Goal: Task Accomplishment & Management: Use online tool/utility

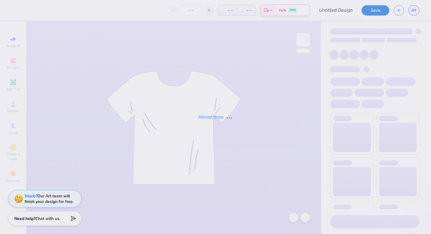
type input "Club Hoodie"
type input "12"
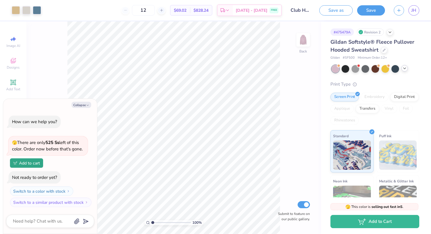
click at [404, 69] on icon at bounding box center [405, 68] width 5 height 5
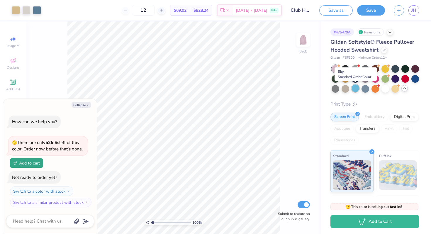
click at [355, 89] on div at bounding box center [356, 89] width 8 height 8
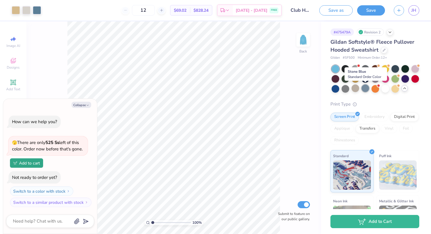
click at [366, 89] on div at bounding box center [366, 89] width 8 height 8
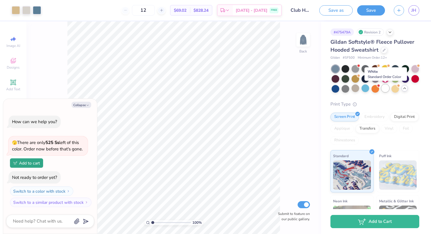
click at [387, 88] on div at bounding box center [386, 89] width 8 height 8
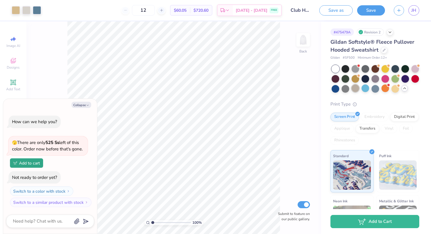
click at [356, 90] on div at bounding box center [356, 89] width 8 height 8
click at [354, 66] on div at bounding box center [356, 69] width 8 height 8
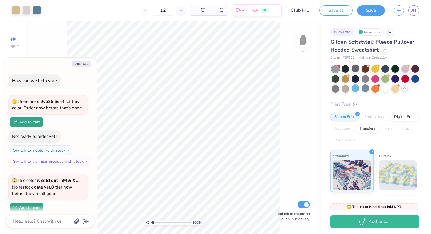
scroll to position [45, 0]
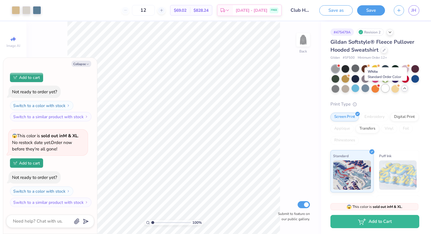
click at [388, 90] on div at bounding box center [386, 89] width 8 height 8
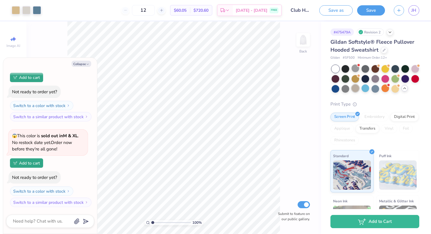
click at [355, 88] on div at bounding box center [356, 89] width 8 height 8
click at [376, 77] on div at bounding box center [376, 79] width 8 height 8
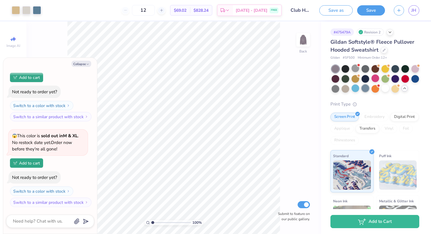
click at [365, 89] on div at bounding box center [366, 89] width 8 height 8
click at [305, 34] on img at bounding box center [303, 39] width 23 height 23
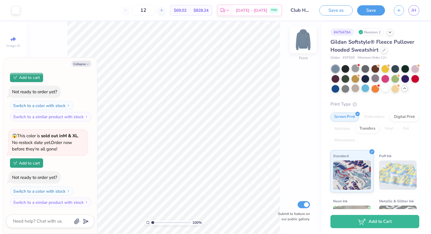
click at [306, 43] on img at bounding box center [303, 39] width 23 height 23
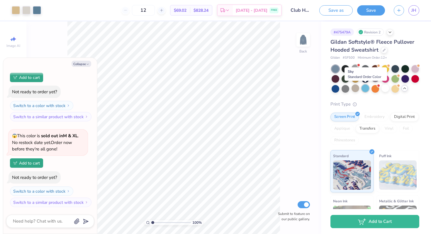
click at [366, 89] on div at bounding box center [366, 89] width 8 height 8
click at [397, 68] on div at bounding box center [396, 69] width 8 height 8
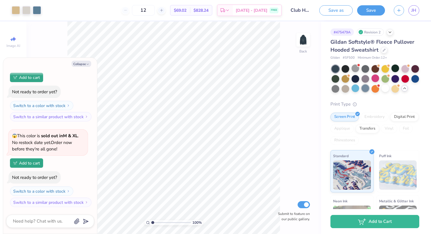
click at [367, 86] on div at bounding box center [366, 89] width 8 height 8
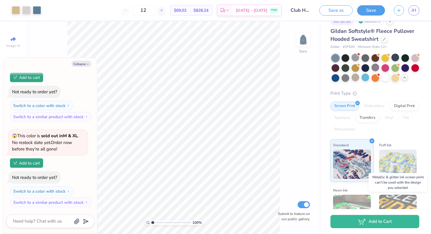
scroll to position [0, 0]
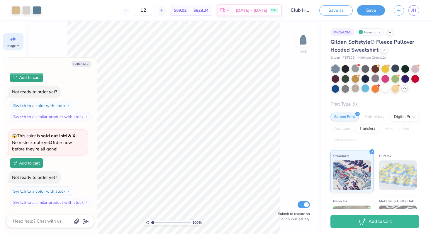
click at [15, 41] on icon at bounding box center [13, 39] width 7 height 7
type textarea "x"
select select "4"
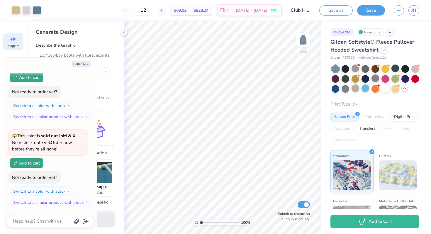
click at [108, 38] on div "Generate Design Describe the Graphic Apply a Style (Optional) Upload or choose …" at bounding box center [74, 127] width 97 height 213
click at [83, 65] on button "Collapse" at bounding box center [82, 64] width 20 height 6
type textarea "x"
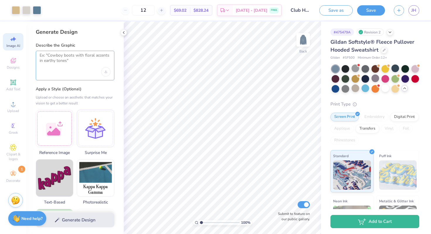
click at [82, 56] on textarea at bounding box center [75, 60] width 71 height 15
click at [10, 172] on icon at bounding box center [13, 174] width 7 height 7
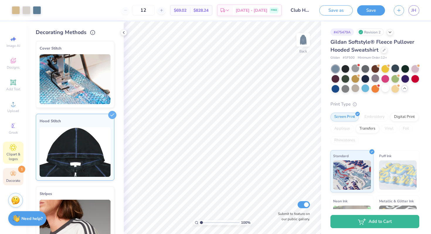
click at [11, 154] on span "Clipart & logos" at bounding box center [13, 156] width 21 height 9
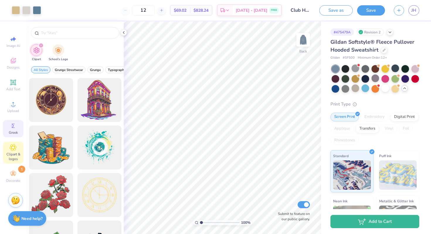
click at [8, 127] on div "Greek" at bounding box center [13, 128] width 21 height 17
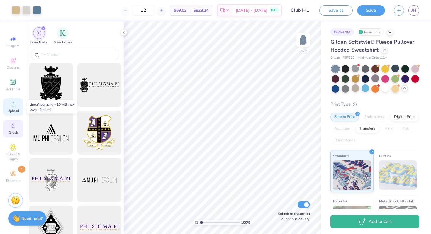
click at [15, 106] on icon at bounding box center [13, 104] width 7 height 7
click at [7, 66] on span "Designs" at bounding box center [13, 67] width 13 height 5
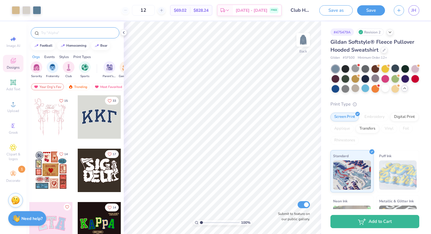
click at [80, 30] on input "text" at bounding box center [78, 33] width 75 height 6
type input "nursing"
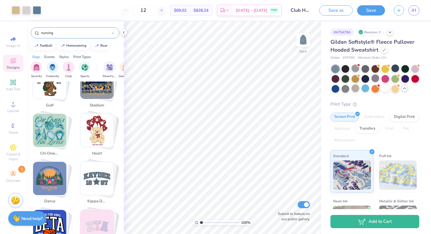
scroll to position [117, 0]
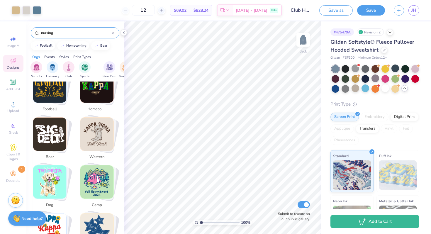
click at [112, 33] on icon at bounding box center [113, 33] width 2 height 2
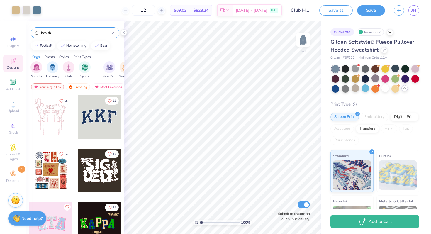
type input "health"
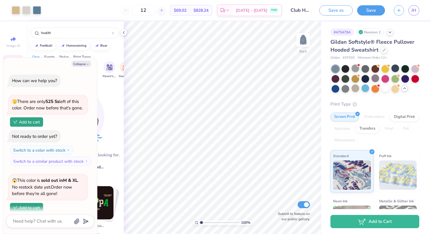
scroll to position [76, 0]
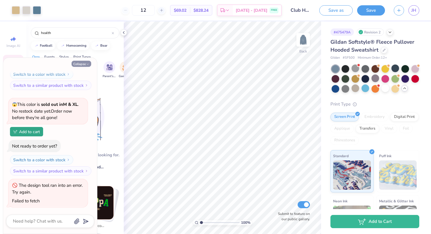
click at [84, 61] on button "Collapse" at bounding box center [82, 64] width 20 height 6
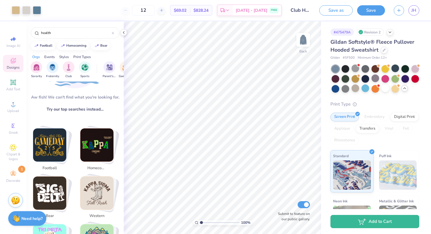
scroll to position [0, 0]
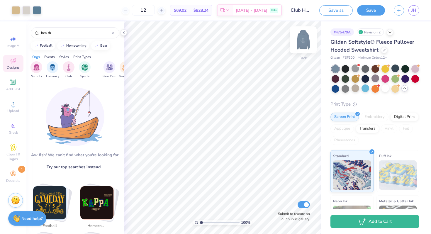
click at [308, 35] on img at bounding box center [303, 39] width 23 height 23
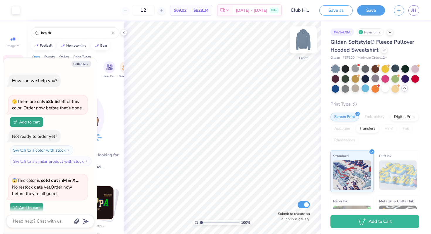
scroll to position [108, 0]
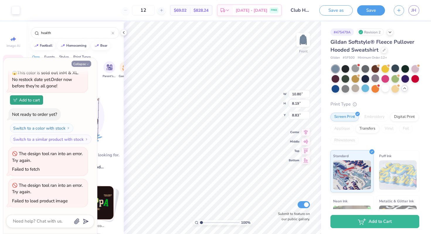
click at [85, 62] on button "Collapse" at bounding box center [82, 64] width 20 height 6
type textarea "x"
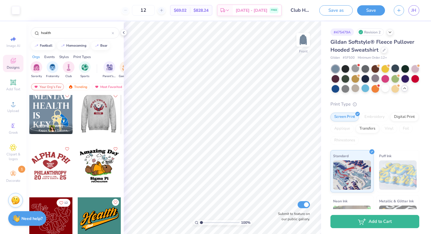
scroll to position [0, 0]
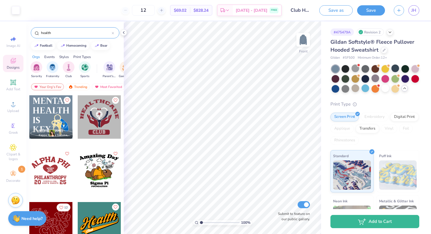
click at [85, 34] on input "health" at bounding box center [76, 33] width 71 height 6
click at [60, 31] on input "health" at bounding box center [76, 33] width 71 height 6
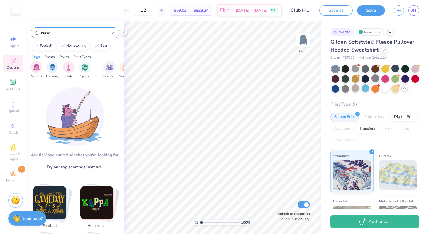
type input "nurse"
click at [78, 33] on input "nurse" at bounding box center [76, 33] width 71 height 6
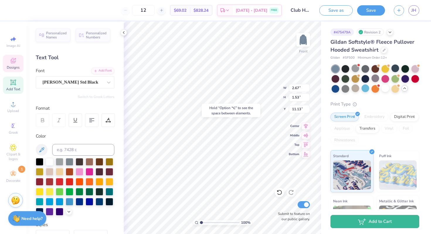
type input "1.66"
type input "1.47"
type input "11.48"
type input "1.67"
type input "1.64"
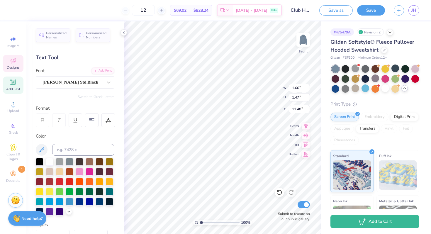
type input "10.21"
type input "2.04"
type input "0.80"
type input "11.03"
type input "10.20"
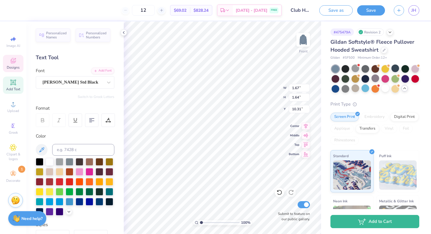
type input "10.31"
type input "3.90"
type input "2.20"
type input "8.83"
type input "2.02"
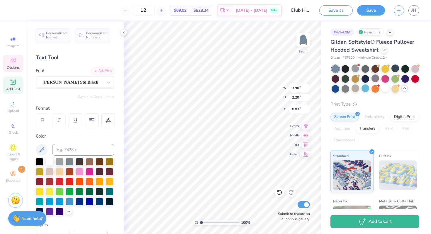
type input "2.07"
type input "13.47"
type input "16.25"
type input "0.99"
type input "1.24"
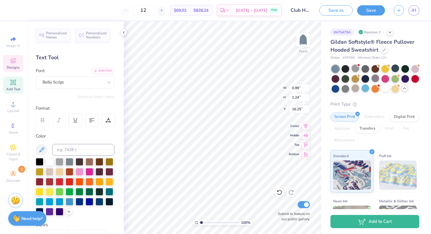
type input "16.18"
type input "0.86"
type input "1.19"
type input "16.25"
type input "0.85"
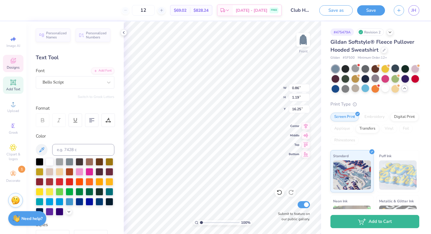
type input "1.27"
type input "16.25"
type input "0.89"
type input "1.52"
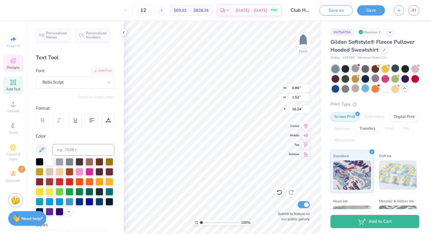
type input "15.93"
type input "0.76"
type input "1.29"
type input "16.16"
type input "1.32"
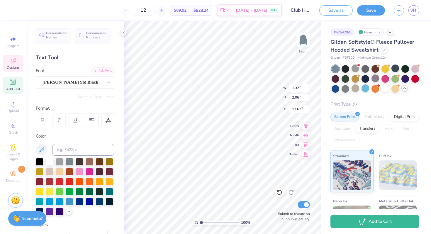
type input "2.06"
type input "13.53"
type input "1.21"
type input "2.05"
type input "13.54"
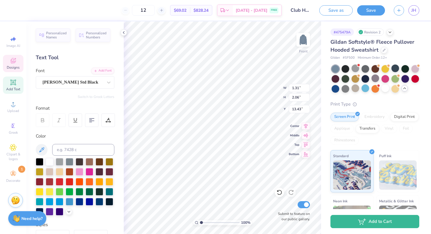
type input "1.31"
type input "2.06"
type input "13.43"
type input "2.15"
type input "1.70"
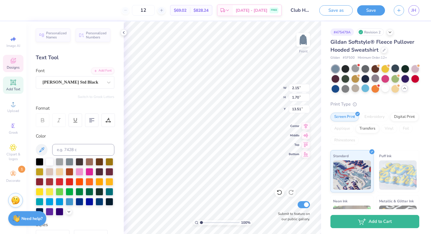
type input "13.51"
type input "2.13"
type input "1.96"
type input "12.57"
type input "2.11"
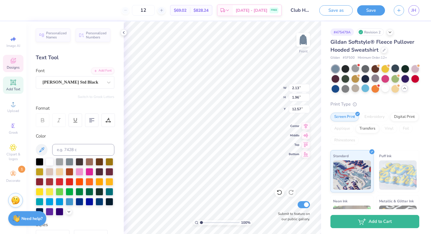
type input "1.97"
type input "12.86"
type input "2.06"
type input "12.86"
type input "16.26"
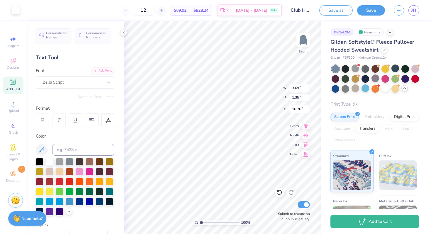
type input "3.70"
type input "1.50"
type input "16.11"
type input "16.25"
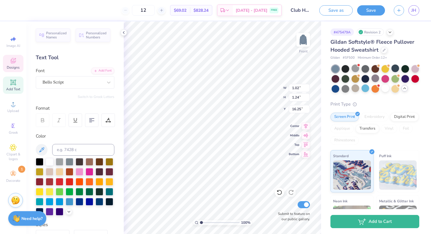
type input "0.72"
type input "1.32"
type input "16.11"
type input "0.89"
type input "1.26"
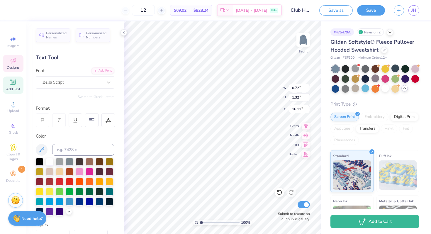
type input "16.29"
type input "1.02"
type input "1.24"
type input "16.15"
type input "0.86"
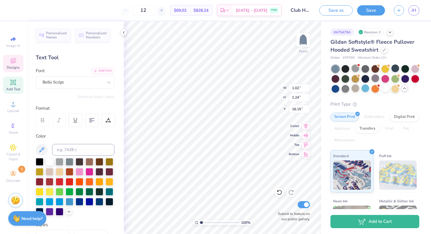
type input "1.20"
type input "16.57"
type input "0.89"
type input "1.26"
type input "16.19"
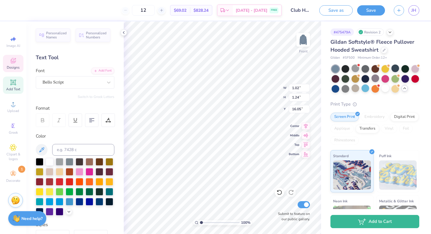
type input "0.86"
type input "1.20"
type input "16.57"
type input "0.86"
type input "1.20"
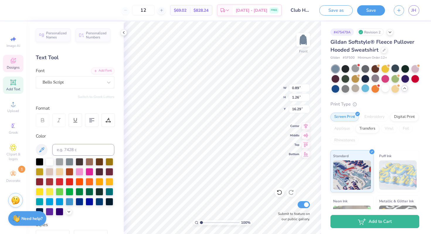
type input "16.57"
type input "15.86"
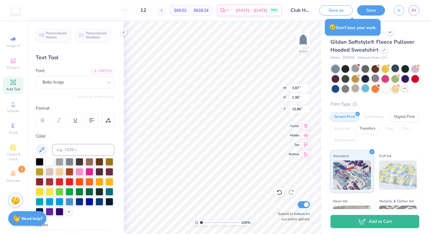
type input "18.18"
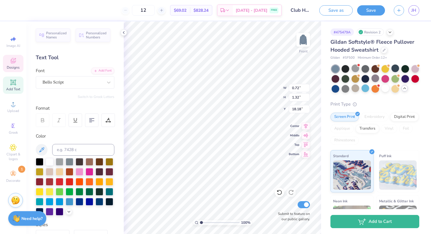
type textarea "6"
type input "15.93"
type input "15.72"
click at [14, 84] on icon at bounding box center [13, 82] width 4 height 4
type textarea "-"
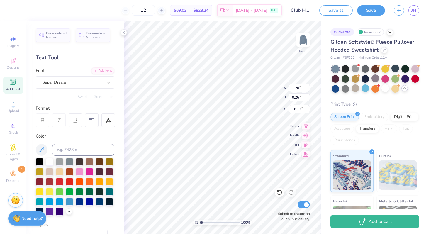
type input "1.20"
type input "0.26"
type input "16.12"
type input "16.25"
type input "3.80"
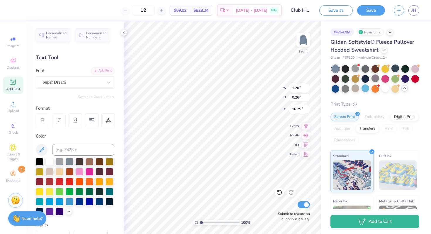
type input "0.83"
type input "15.68"
type input "5.17"
type input "1.70"
type input "15.68"
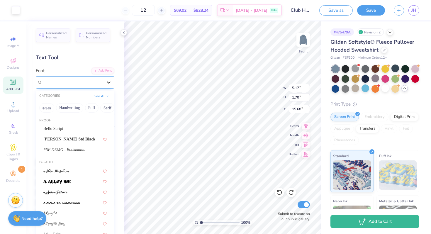
click at [105, 83] on div at bounding box center [109, 82] width 11 height 11
click at [87, 126] on div "Bello Script" at bounding box center [74, 129] width 63 height 6
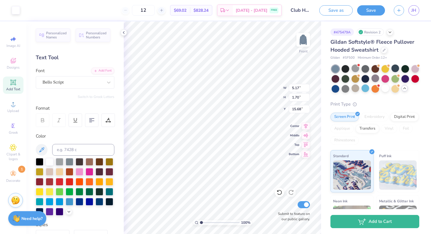
type input "4.55"
type input "2.11"
type input "15.27"
type input "1.61"
type input "0.75"
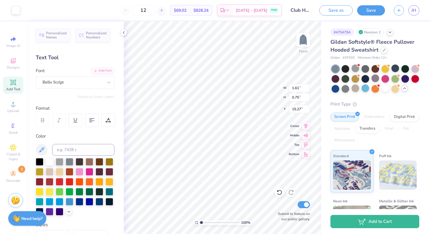
type input "16.69"
type input "19.95"
click at [76, 79] on div "Super Dream" at bounding box center [73, 82] width 62 height 9
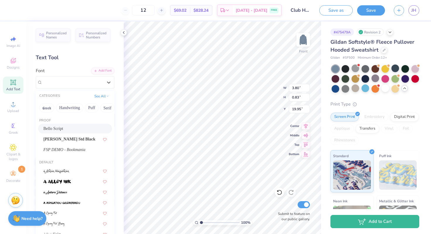
click at [80, 127] on div "Bello Script" at bounding box center [74, 129] width 63 height 6
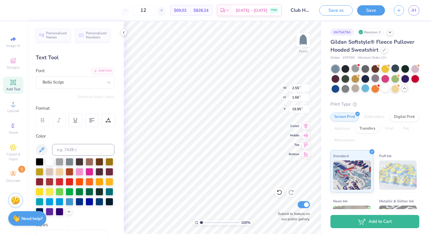
type input "2.55"
type input "1.66"
type input "19.53"
type input "0.92"
type input "0.60"
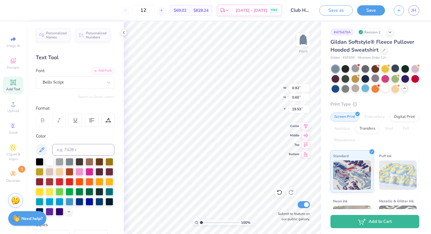
type input "16.25"
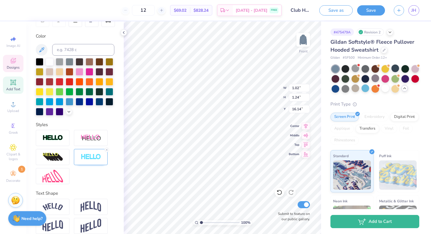
scroll to position [101, 0]
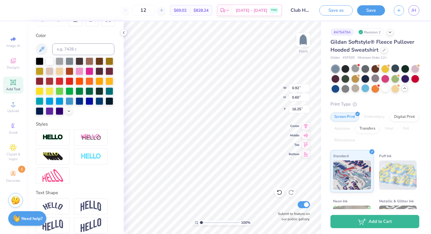
type input "0.92"
type input "0.60"
type input "16.25"
click at [97, 156] on img at bounding box center [91, 156] width 21 height 7
type input "0.96"
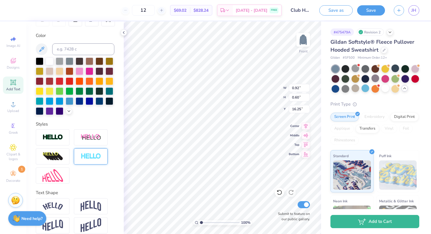
type input "0.64"
type input "16.23"
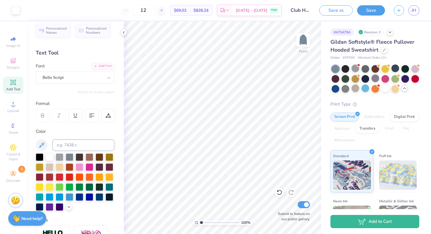
scroll to position [0, 0]
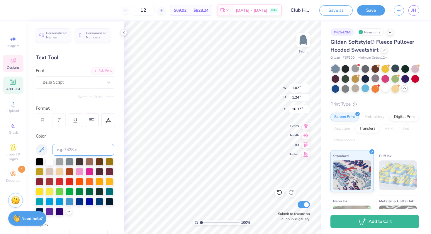
type input "15.93"
type input "0.86"
type input "1.20"
type input "16.25"
type input "0.89"
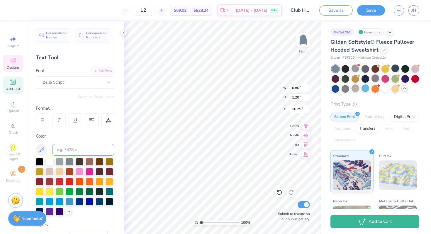
type input "1.26"
type input "16.55"
type input "0.72"
type input "1.32"
type input "16.55"
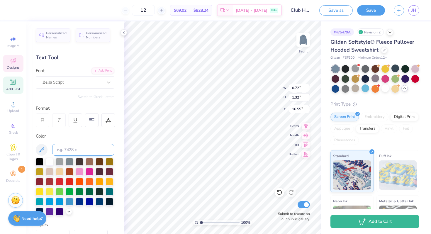
type input "0.96"
type input "0.64"
type input "16.74"
type input "1.02"
type input "1.24"
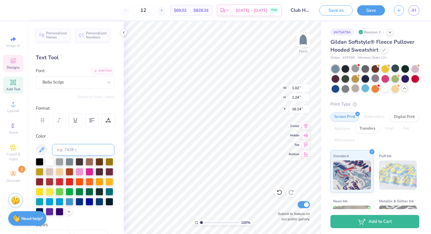
type input "16.25"
type input "0.86"
type input "1.20"
type input "16.25"
type input "0.86"
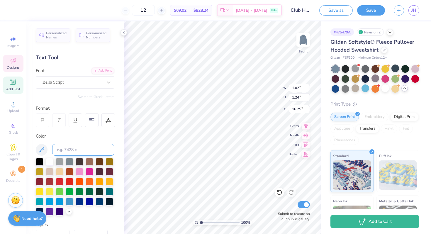
type input "1.20"
type input "15.65"
type input "0.89"
type input "1.26"
type input "16.25"
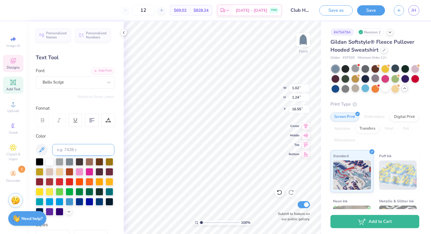
type input "0.86"
type input "1.20"
type input "16.25"
type input "0.75"
type input "1.28"
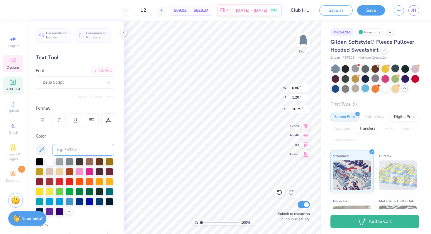
type input "15.61"
type input "0.89"
type input "1.26"
type input "16.05"
type input "0.72"
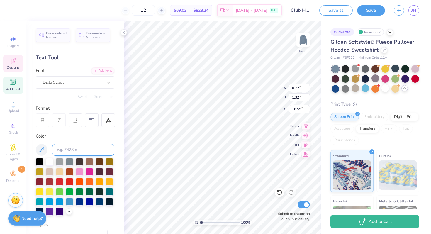
type input "1.32"
type input "16.55"
type input "1.02"
type input "1.24"
type input "15.93"
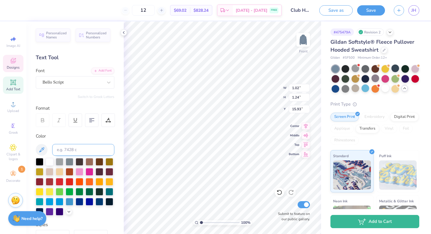
type input "0.86"
type input "1.20"
type input "16.25"
type input "0.89"
type input "1.26"
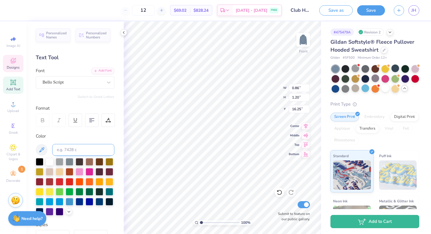
type input "16.55"
type input "1.02"
type input "1.24"
type input "15.93"
type input "0.86"
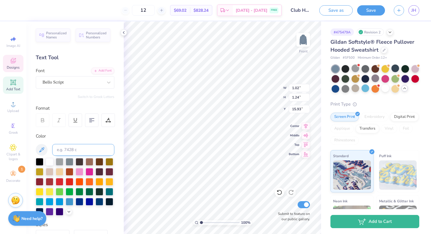
type input "1.20"
type input "16.25"
type input "16.55"
type input "1.02"
type input "1.24"
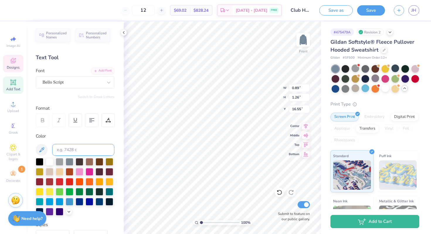
type input "15.63"
type input "0.86"
type input "1.20"
type input "16.25"
type input "9.50"
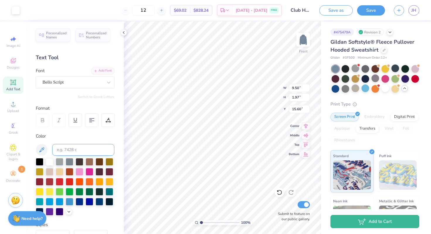
type input "1.97"
type input "16.25"
type input "16.98"
type input "0.83"
type input "1.09"
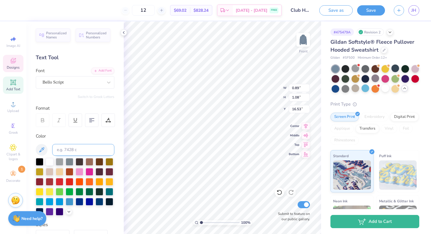
type input "0.80"
type input "1.10"
type input "16.25"
type input "16.70"
type input "0.75"
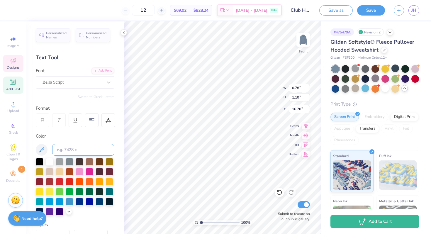
type input "1.05"
type input "17.00"
type input "17.24"
type input "15.72"
type input "16.97"
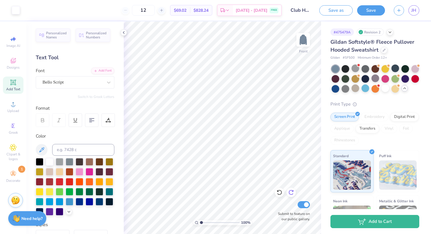
click at [292, 194] on icon at bounding box center [292, 193] width 6 height 6
click at [300, 45] on img at bounding box center [303, 39] width 23 height 23
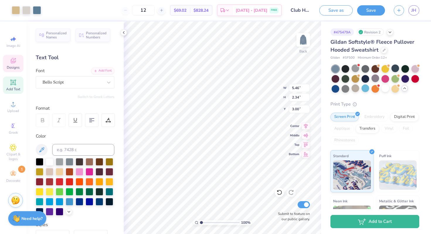
click at [11, 65] on div "Designs" at bounding box center [13, 63] width 21 height 17
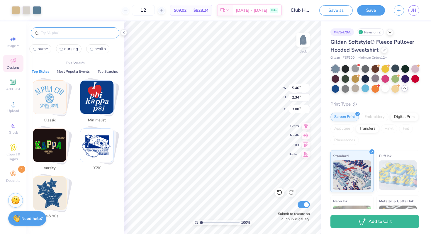
click at [60, 36] on input "text" at bounding box center [78, 33] width 75 height 6
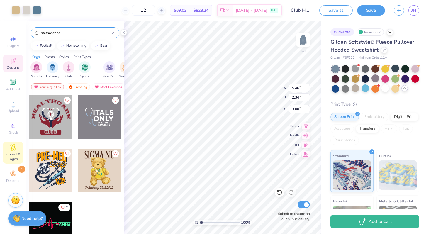
click at [15, 148] on icon at bounding box center [13, 147] width 6 height 6
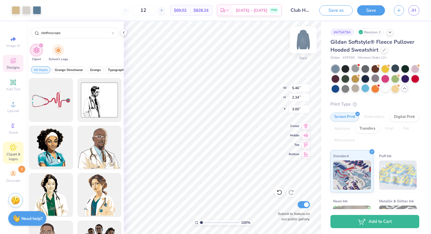
click at [303, 37] on img at bounding box center [303, 39] width 23 height 23
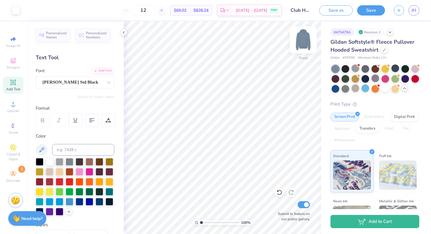
click at [302, 39] on img at bounding box center [303, 39] width 23 height 23
click at [301, 45] on img at bounding box center [303, 39] width 23 height 23
